Goal: Task Accomplishment & Management: Use online tool/utility

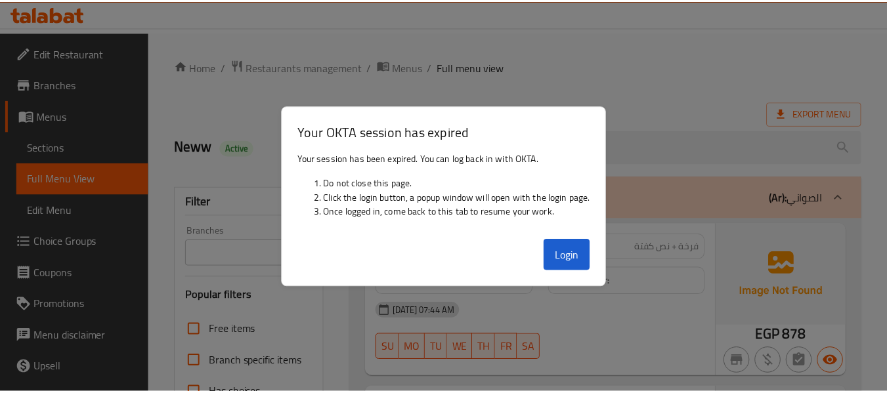
scroll to position [8529, 0]
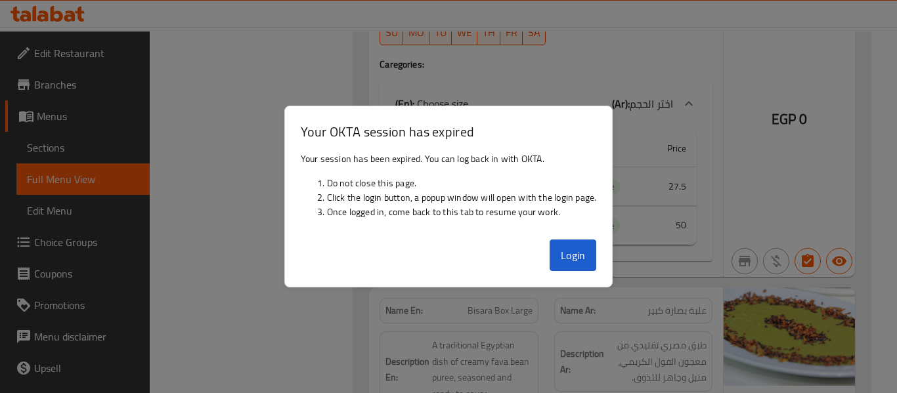
click at [585, 245] on td "Active" at bounding box center [609, 225] width 76 height 39
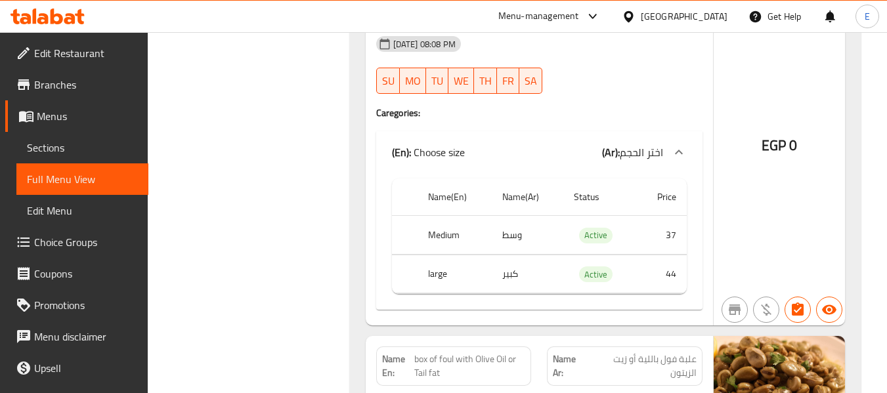
scroll to position [0, 0]
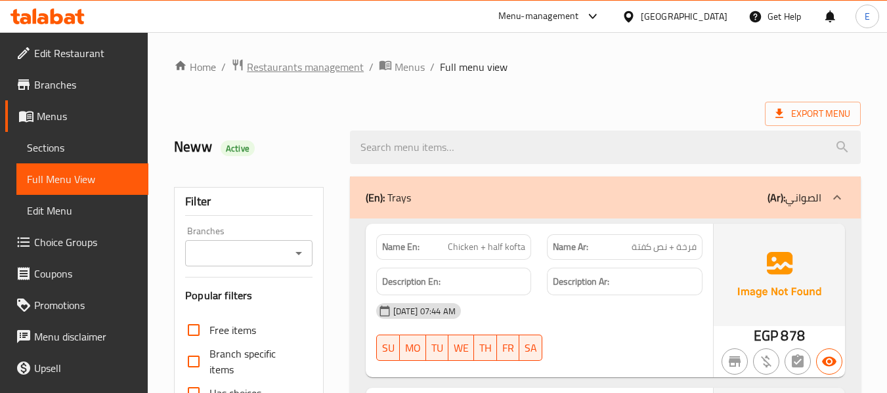
click at [334, 64] on span "Restaurants management" at bounding box center [305, 67] width 117 height 16
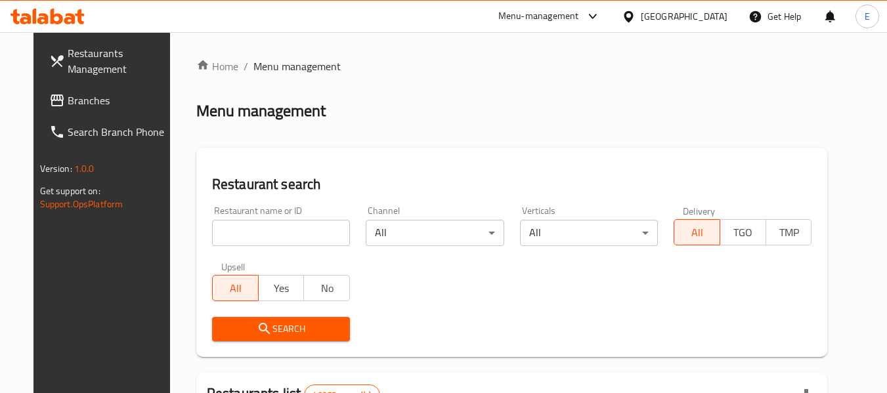
click at [67, 114] on link "Branches" at bounding box center [110, 101] width 143 height 32
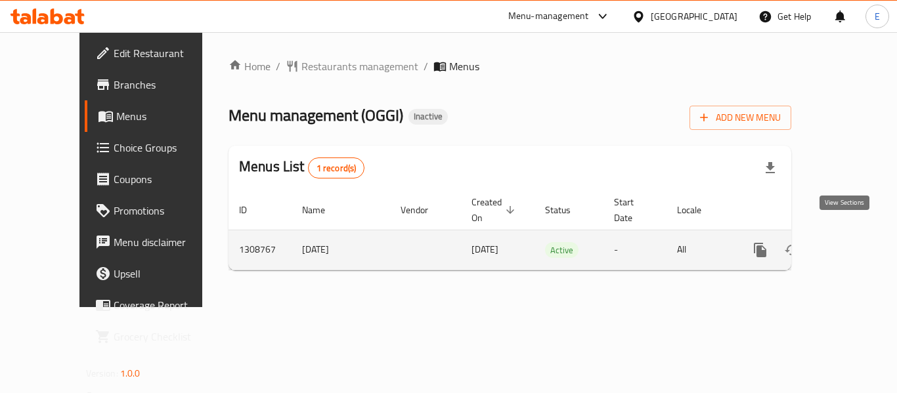
click at [849, 244] on icon "enhanced table" at bounding box center [855, 250] width 12 height 12
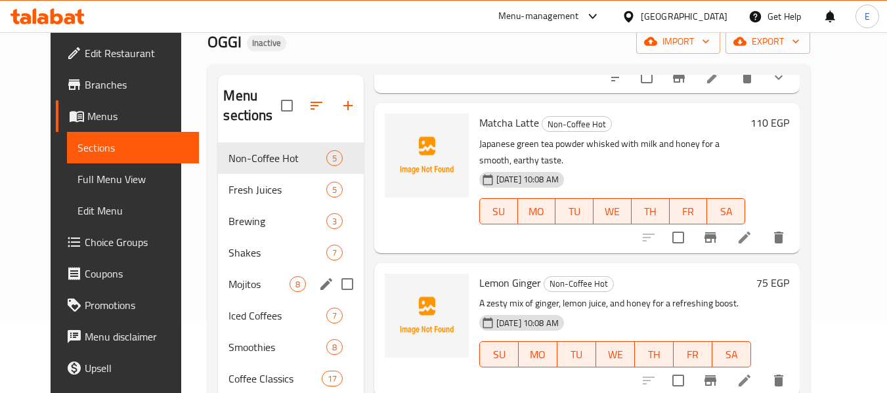
scroll to position [71, 0]
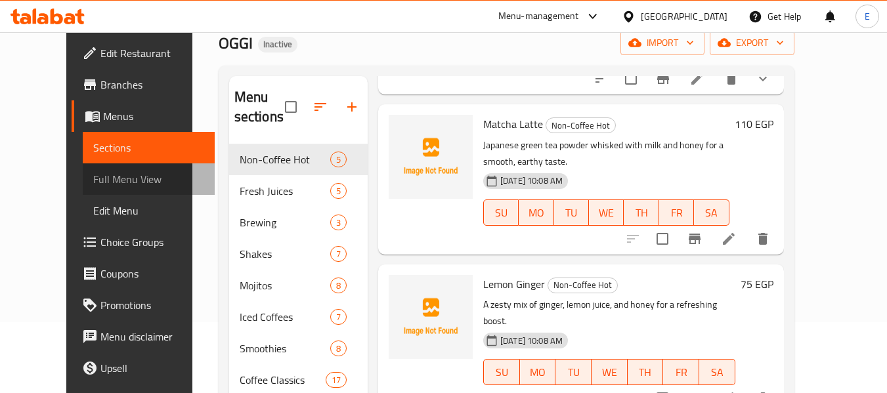
click at [95, 185] on span "Full Menu View" at bounding box center [148, 179] width 111 height 16
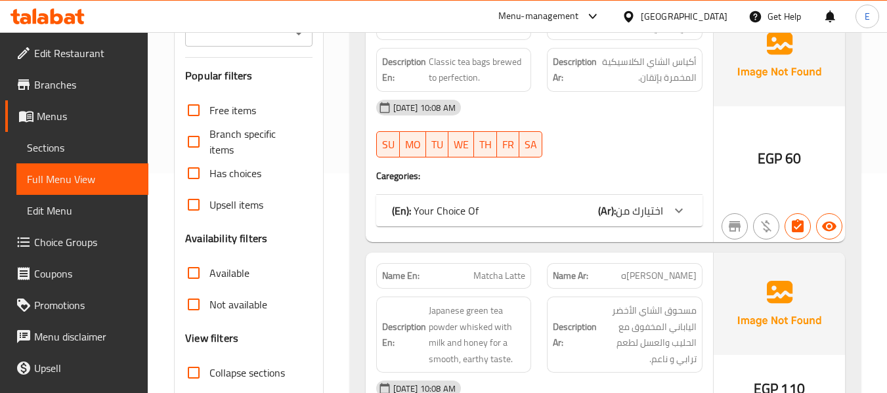
scroll to position [268, 0]
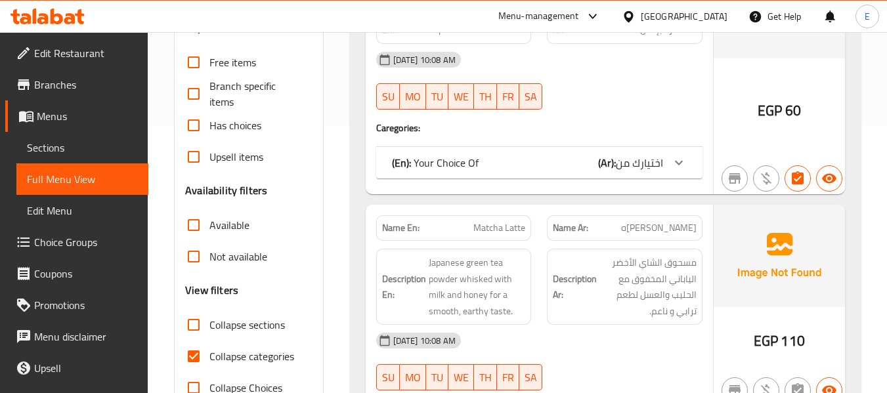
click at [192, 351] on input "Collapse categories" at bounding box center [194, 357] width 32 height 32
checkbox input "false"
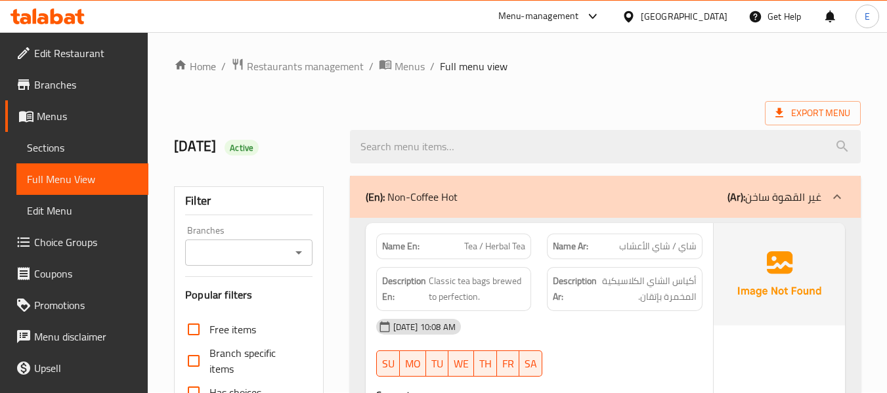
scroll to position [0, 0]
click at [687, 107] on div "Export Menu" at bounding box center [517, 114] width 687 height 24
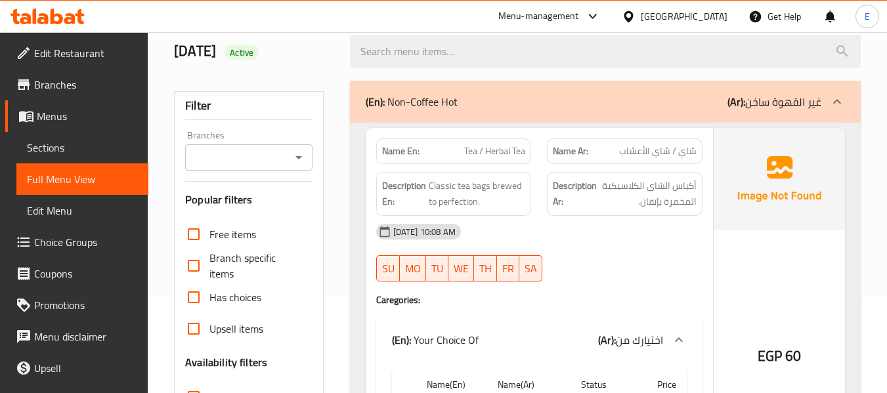
scroll to position [328, 0]
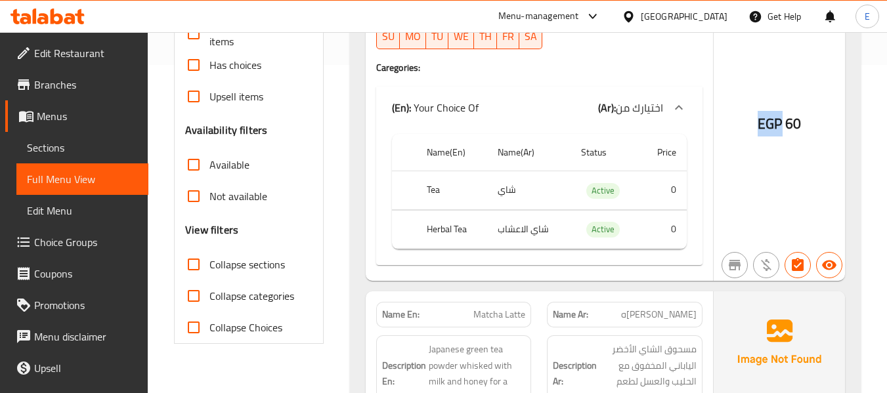
drag, startPoint x: 758, startPoint y: 116, endPoint x: 781, endPoint y: 119, distance: 23.9
click at [781, 119] on span "EGP" at bounding box center [770, 124] width 24 height 26
copy span "EGP"
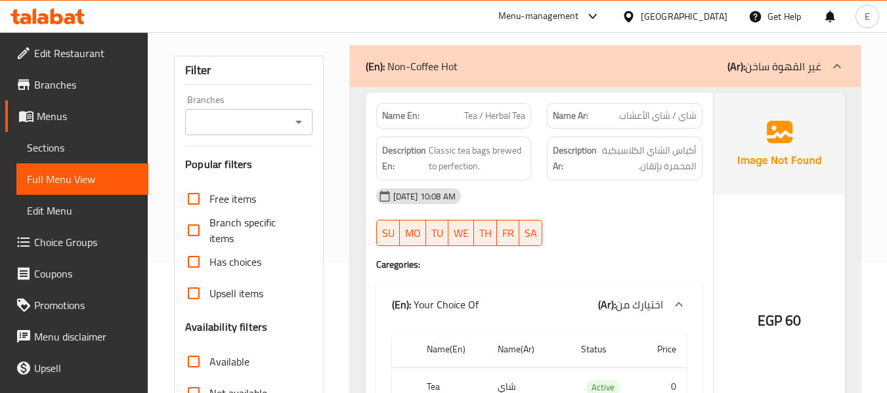
scroll to position [0, 0]
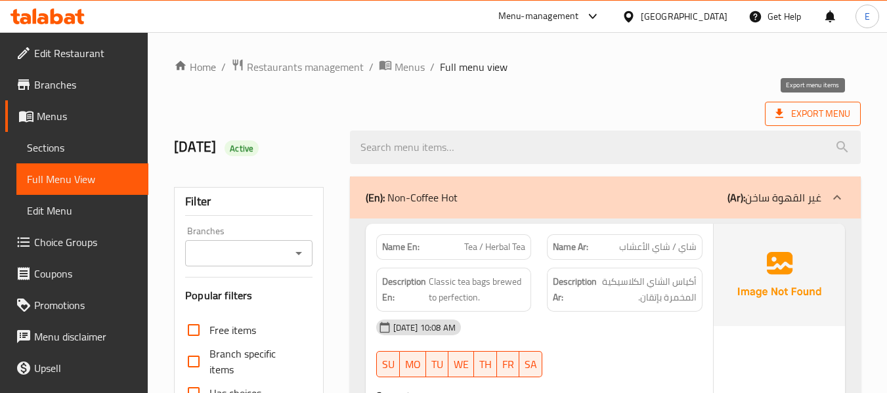
click at [803, 110] on span "Export Menu" at bounding box center [812, 114] width 75 height 16
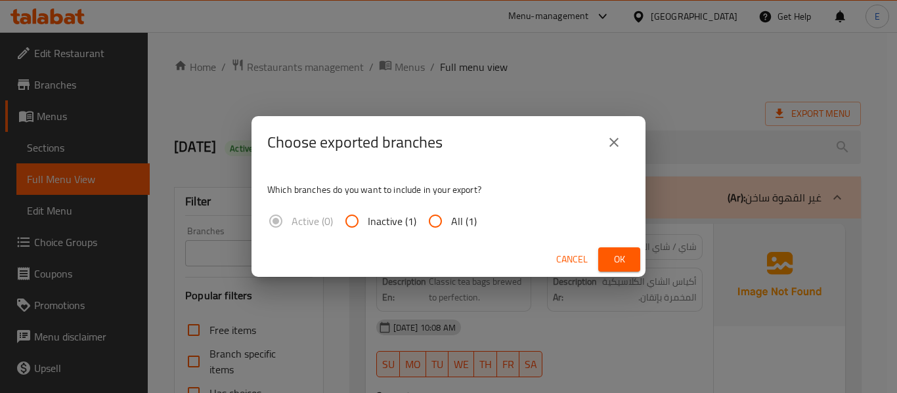
click at [449, 223] on input "All (1)" at bounding box center [436, 221] width 32 height 32
radio input "true"
click at [619, 255] on span "Ok" at bounding box center [619, 259] width 21 height 16
